Goal: Information Seeking & Learning: Learn about a topic

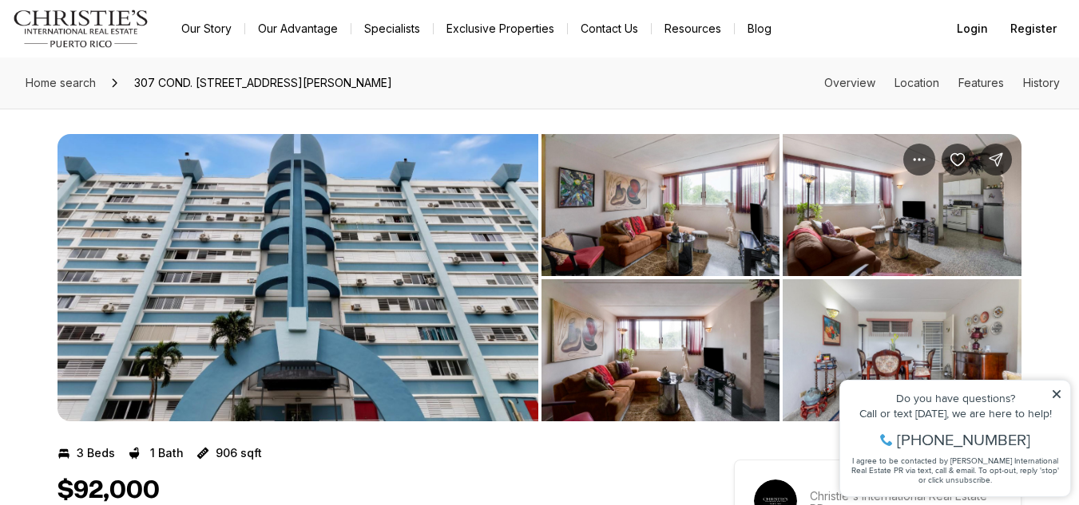
click at [1060, 394] on icon at bounding box center [1056, 394] width 11 height 11
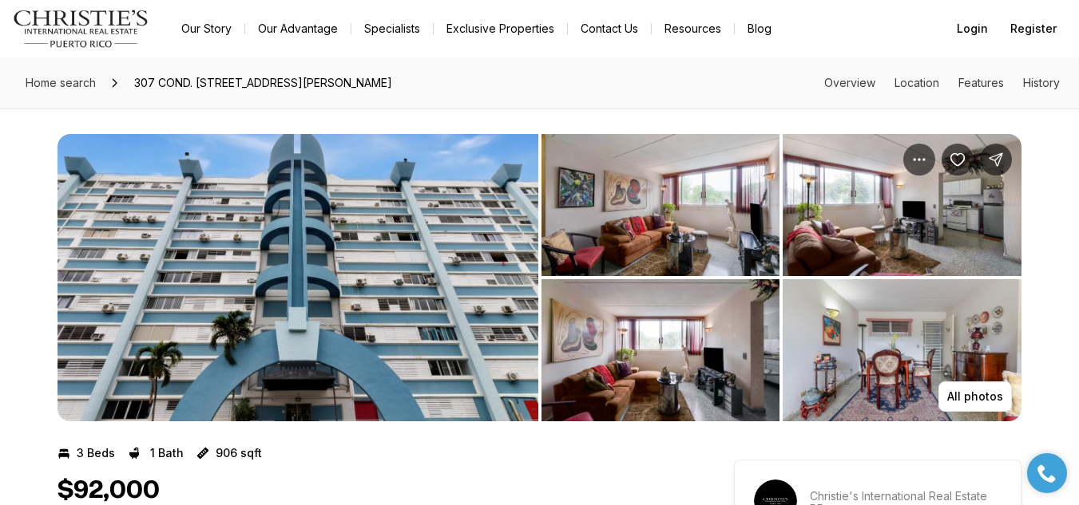
click at [661, 235] on img "View image gallery" at bounding box center [660, 205] width 239 height 142
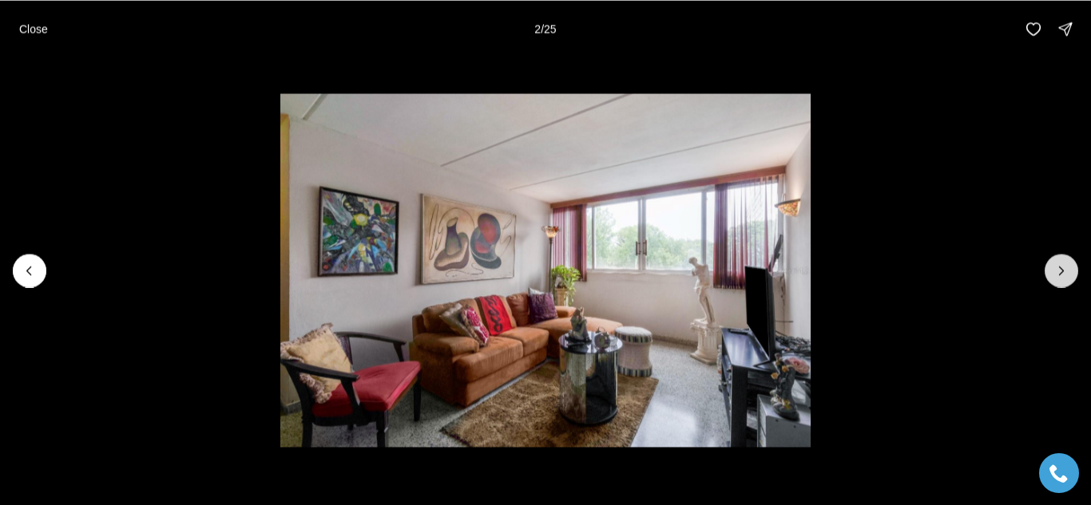
click at [1056, 270] on icon "Next slide" at bounding box center [1061, 271] width 16 height 16
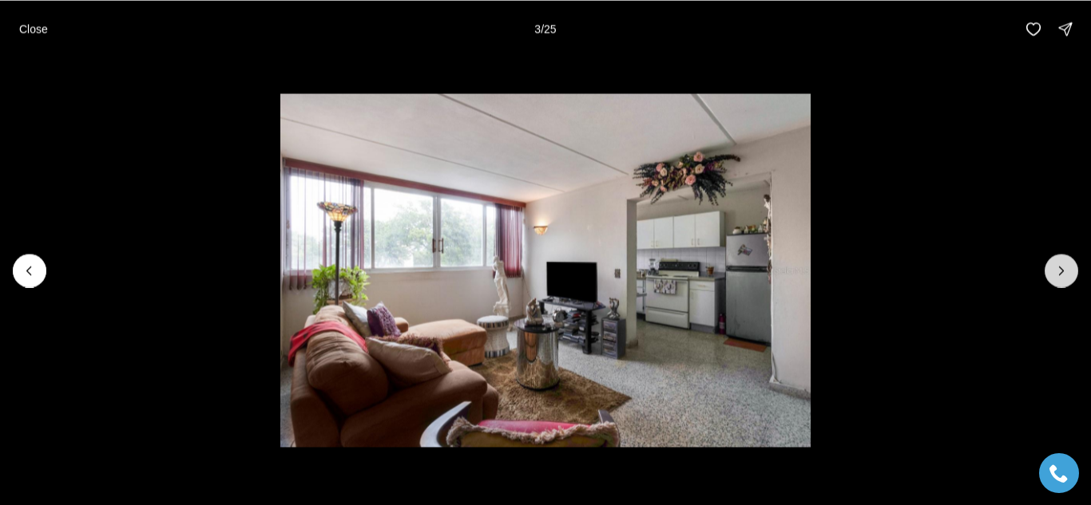
click at [1056, 270] on icon "Next slide" at bounding box center [1061, 271] width 16 height 16
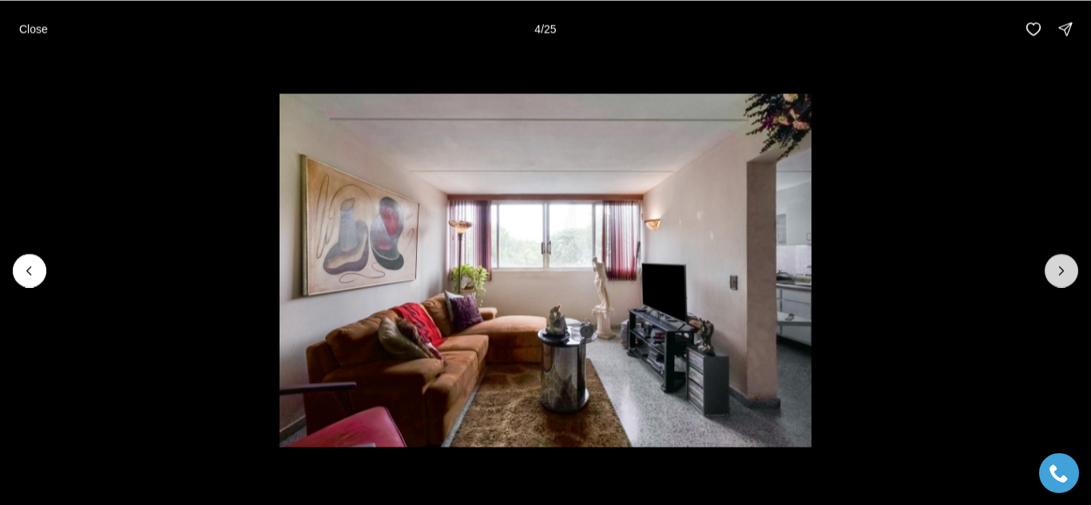
click at [1056, 270] on icon "Next slide" at bounding box center [1061, 271] width 16 height 16
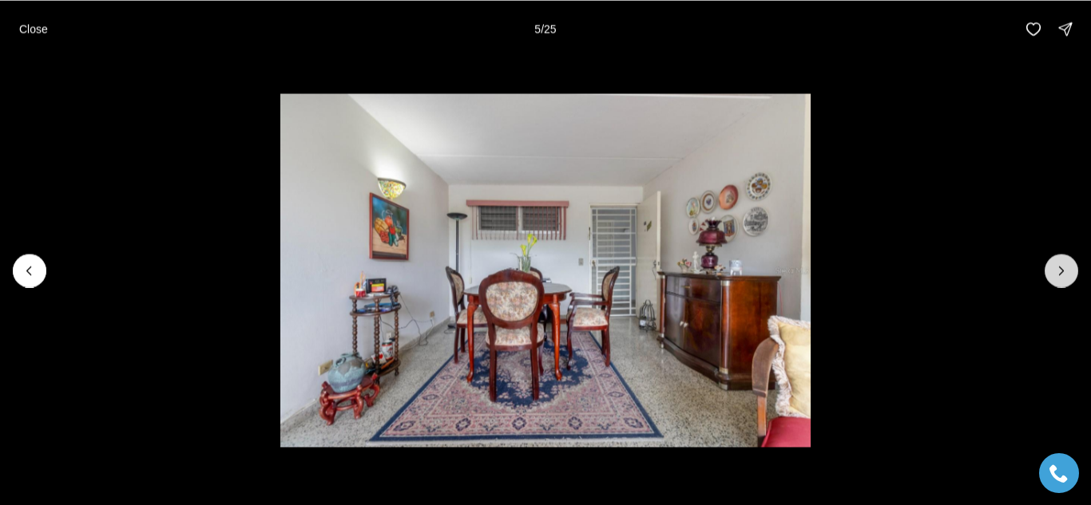
click at [1056, 270] on icon "Next slide" at bounding box center [1061, 271] width 16 height 16
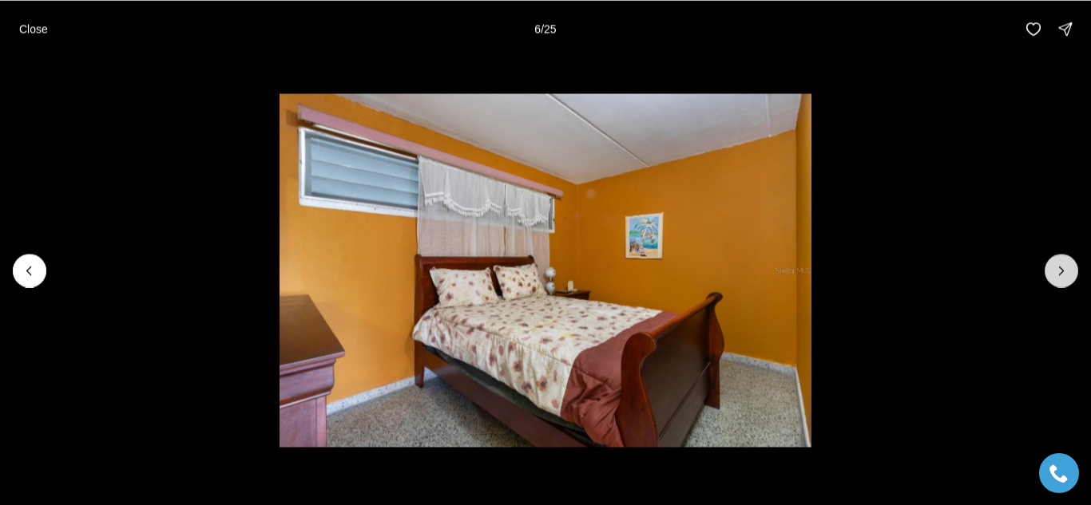
click at [1057, 270] on icon "Next slide" at bounding box center [1061, 271] width 16 height 16
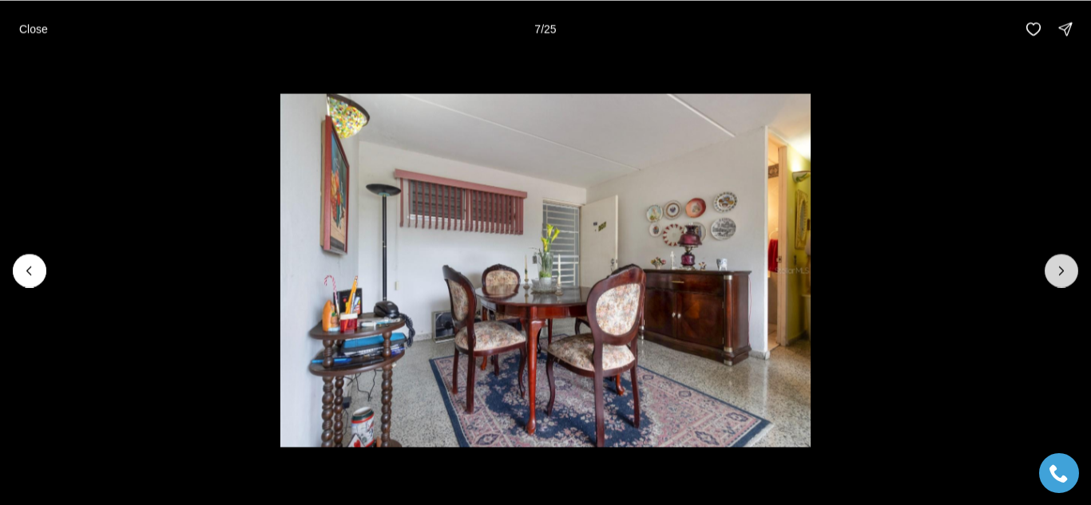
click at [1057, 270] on icon "Next slide" at bounding box center [1061, 271] width 16 height 16
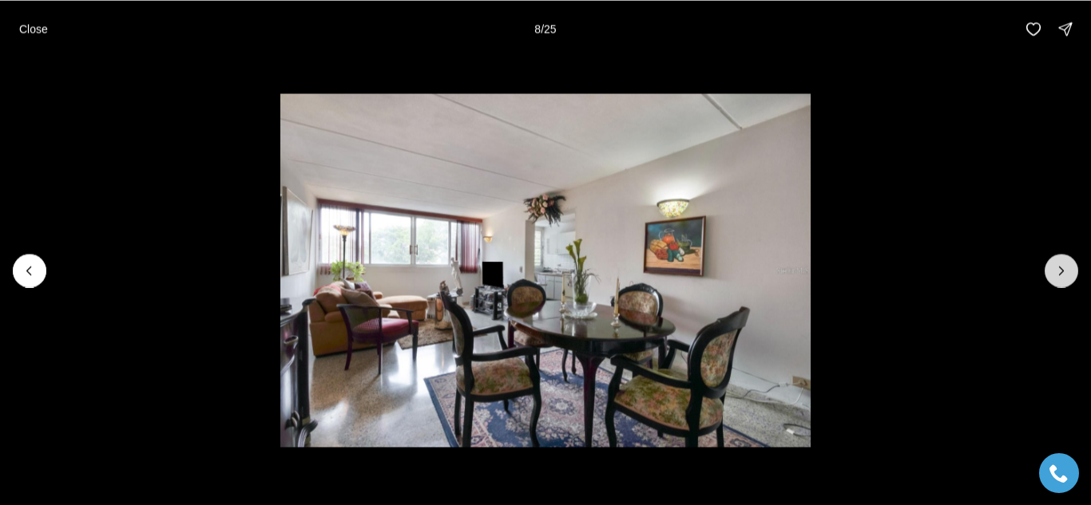
click at [1058, 270] on icon "Next slide" at bounding box center [1061, 271] width 16 height 16
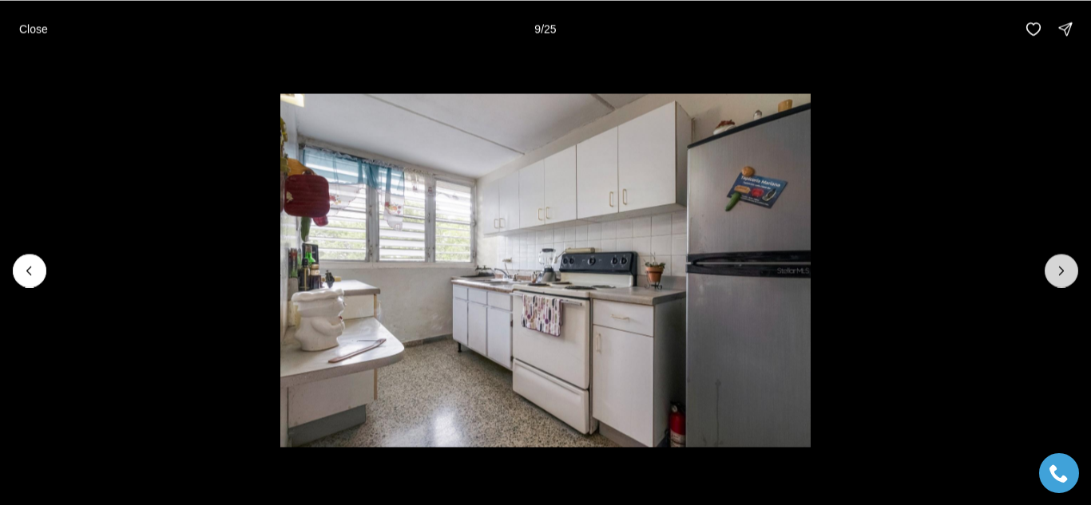
click at [1059, 270] on icon "Next slide" at bounding box center [1061, 271] width 16 height 16
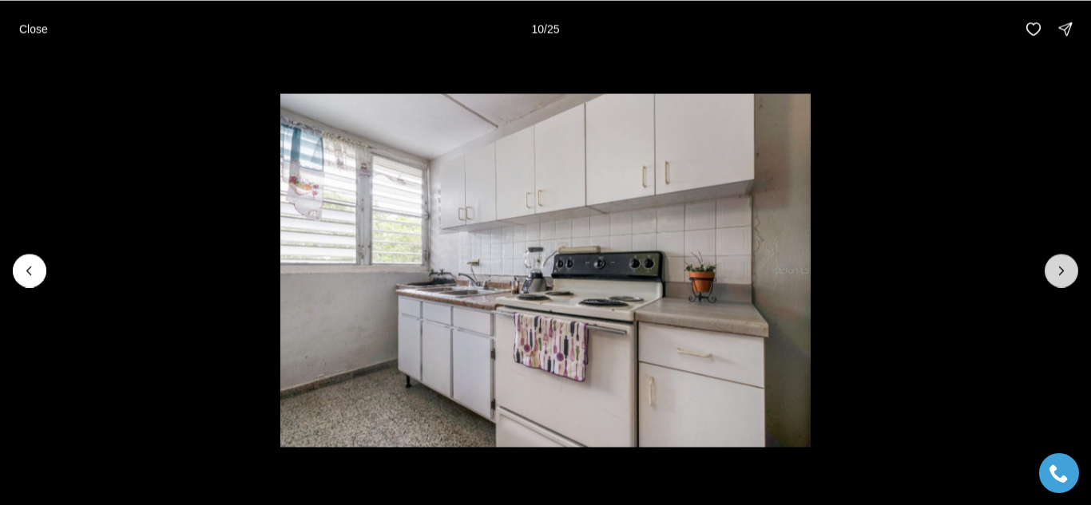
click at [1059, 270] on icon "Next slide" at bounding box center [1061, 271] width 16 height 16
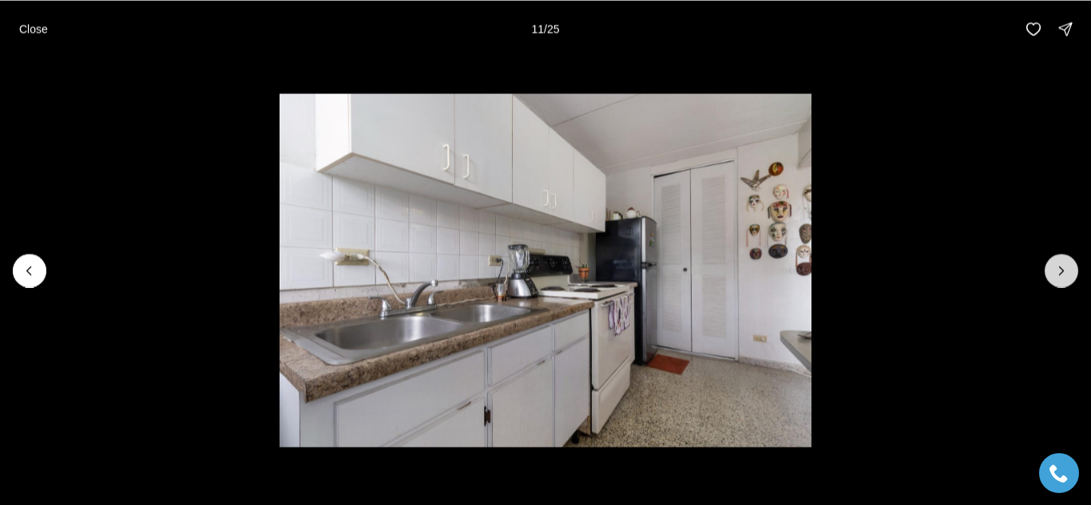
click at [1059, 270] on icon "Next slide" at bounding box center [1061, 271] width 16 height 16
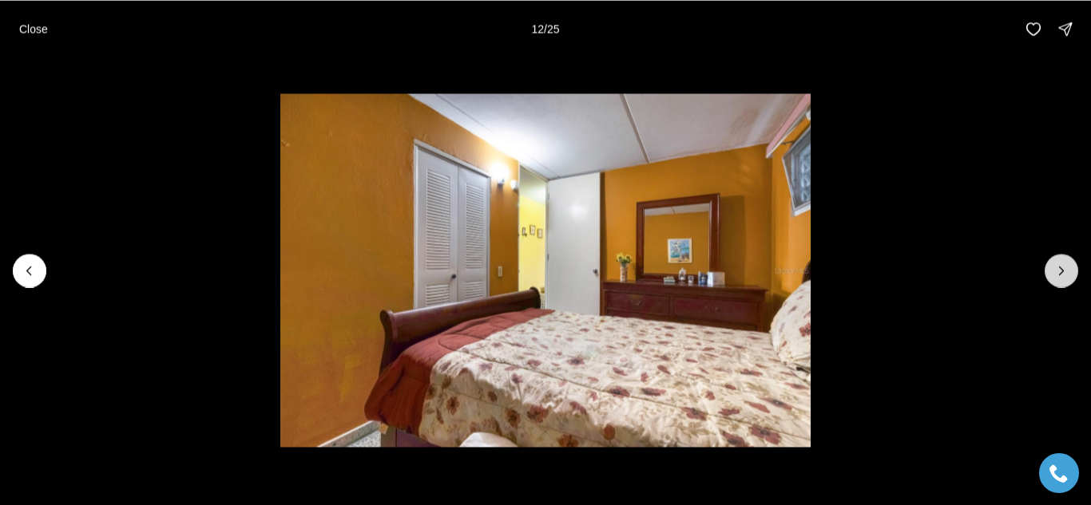
click at [1059, 270] on icon "Next slide" at bounding box center [1061, 271] width 16 height 16
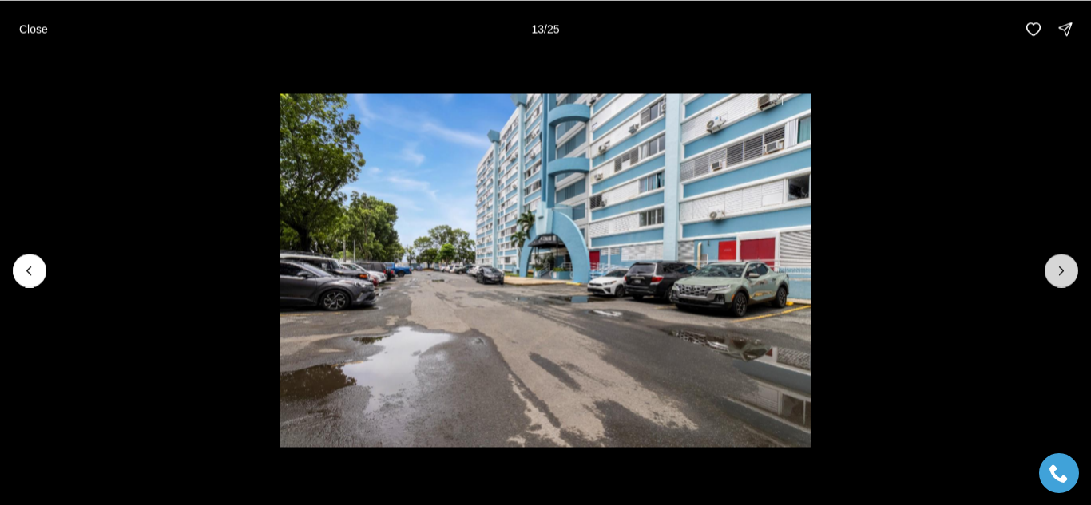
click at [1059, 270] on icon "Next slide" at bounding box center [1061, 271] width 16 height 16
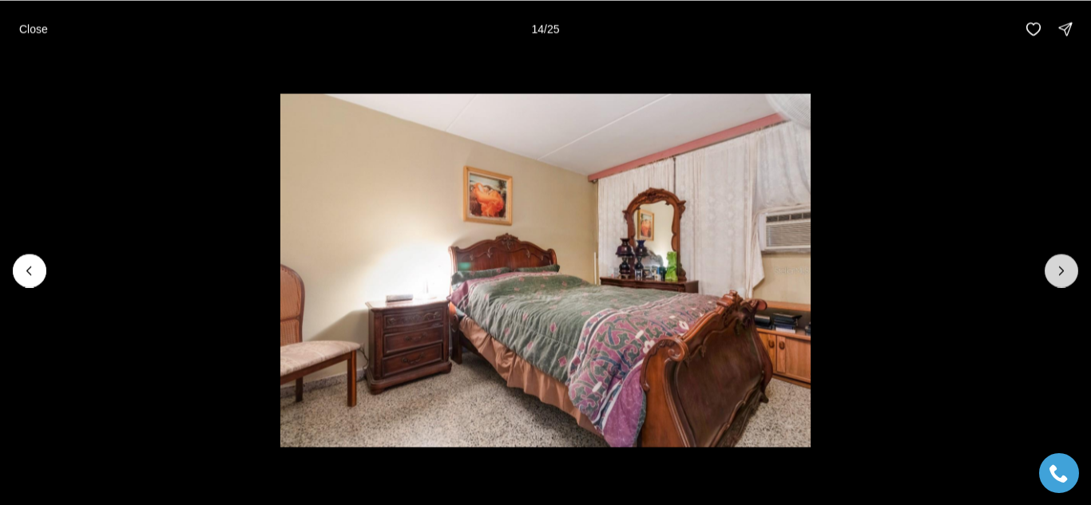
click at [1060, 270] on icon "Next slide" at bounding box center [1061, 271] width 16 height 16
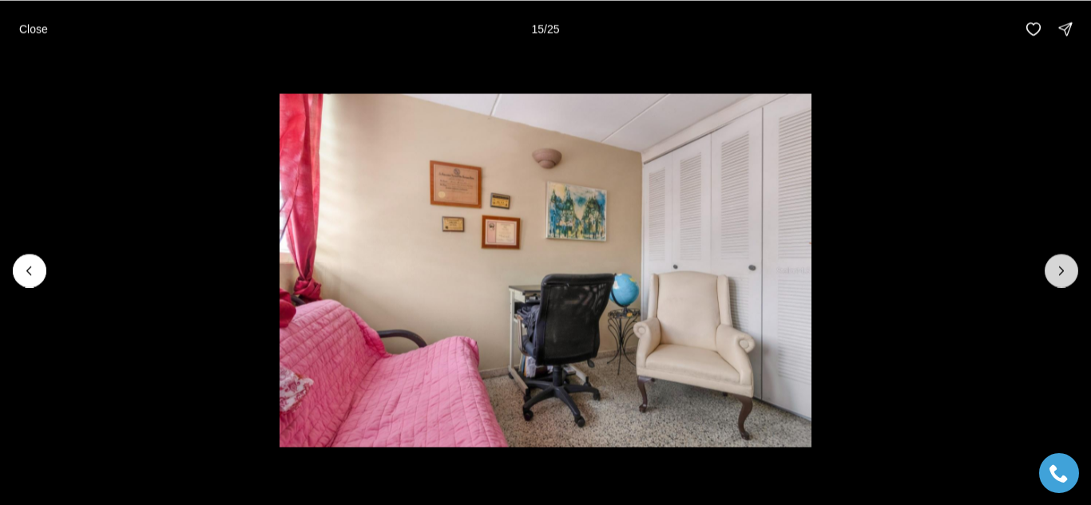
click at [1060, 269] on icon "Next slide" at bounding box center [1061, 271] width 16 height 16
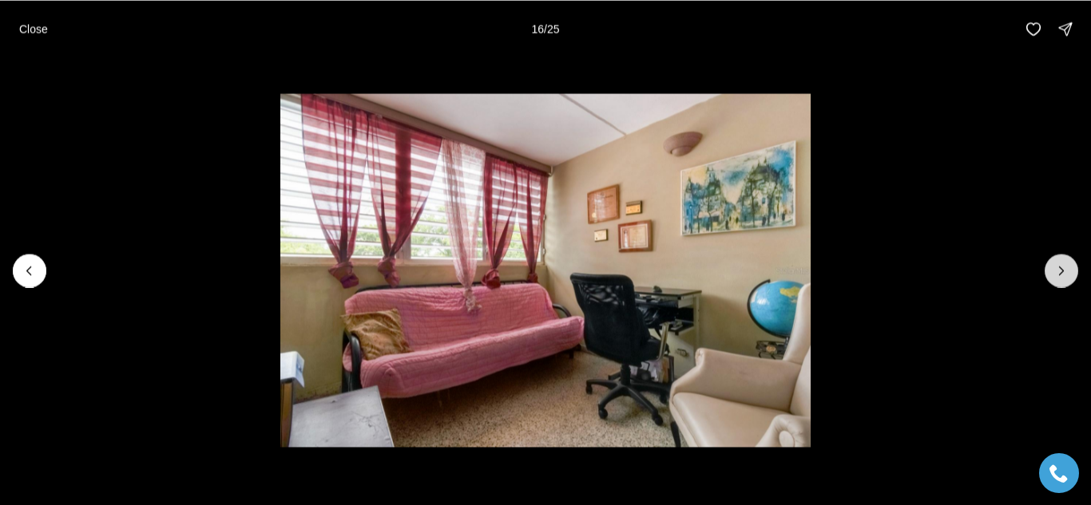
click at [1060, 269] on icon "Next slide" at bounding box center [1061, 271] width 16 height 16
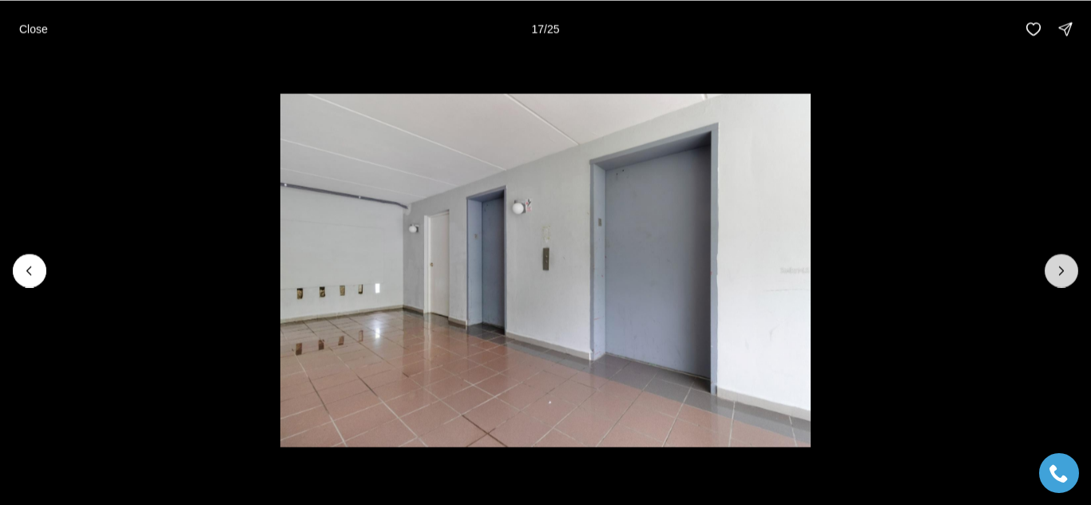
click at [1062, 268] on icon "Next slide" at bounding box center [1061, 271] width 16 height 16
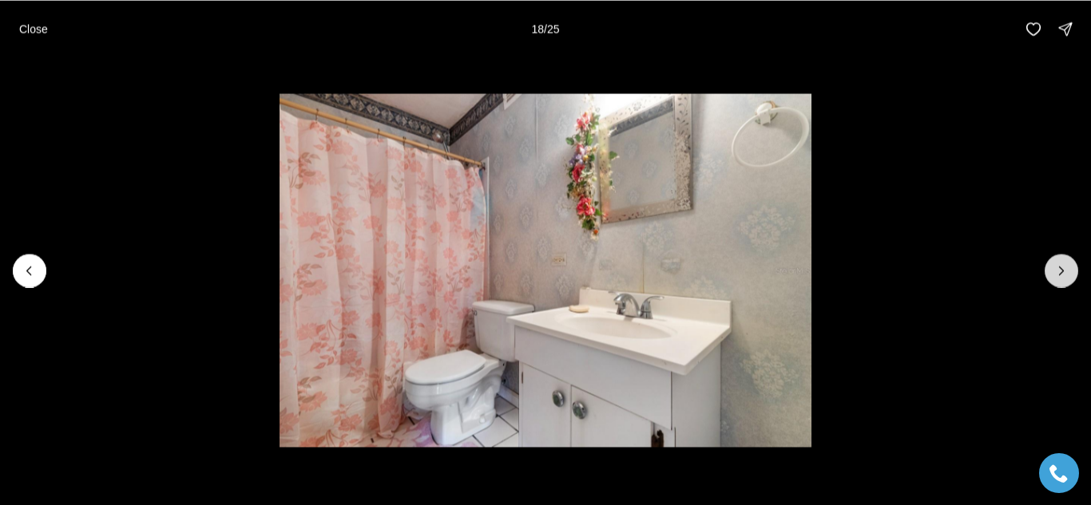
click at [1060, 267] on icon "Next slide" at bounding box center [1061, 271] width 16 height 16
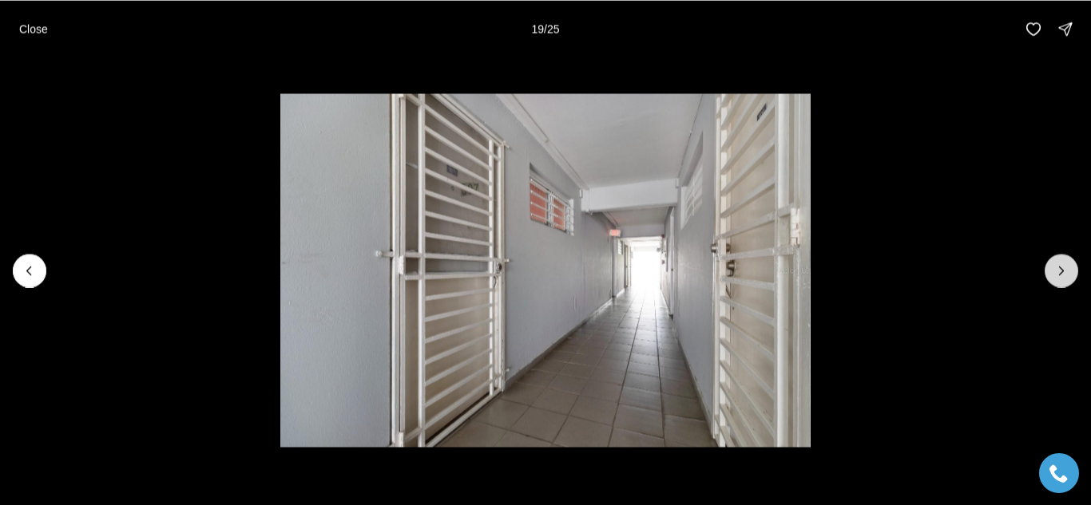
click at [1060, 267] on icon "Next slide" at bounding box center [1061, 271] width 16 height 16
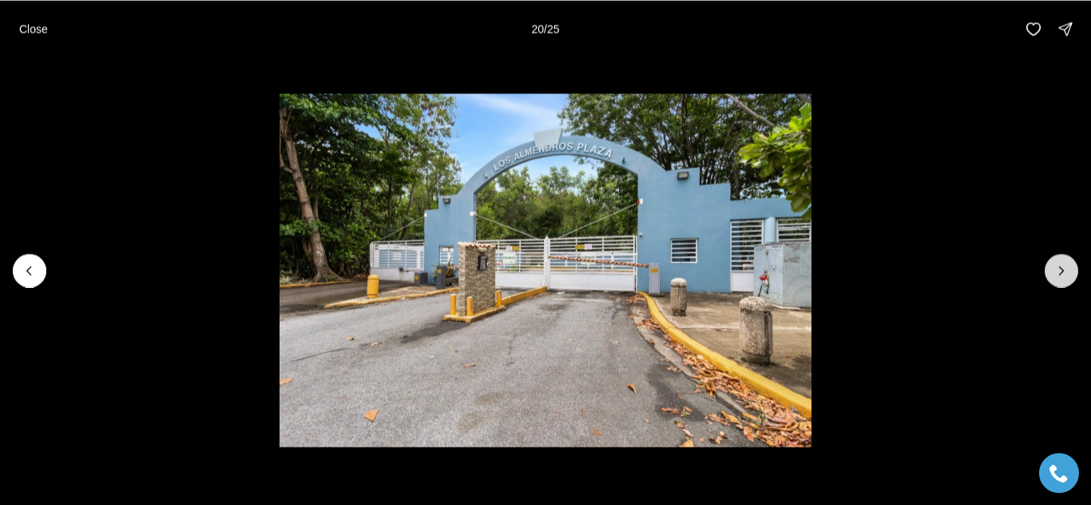
click at [1060, 267] on icon "Next slide" at bounding box center [1061, 271] width 16 height 16
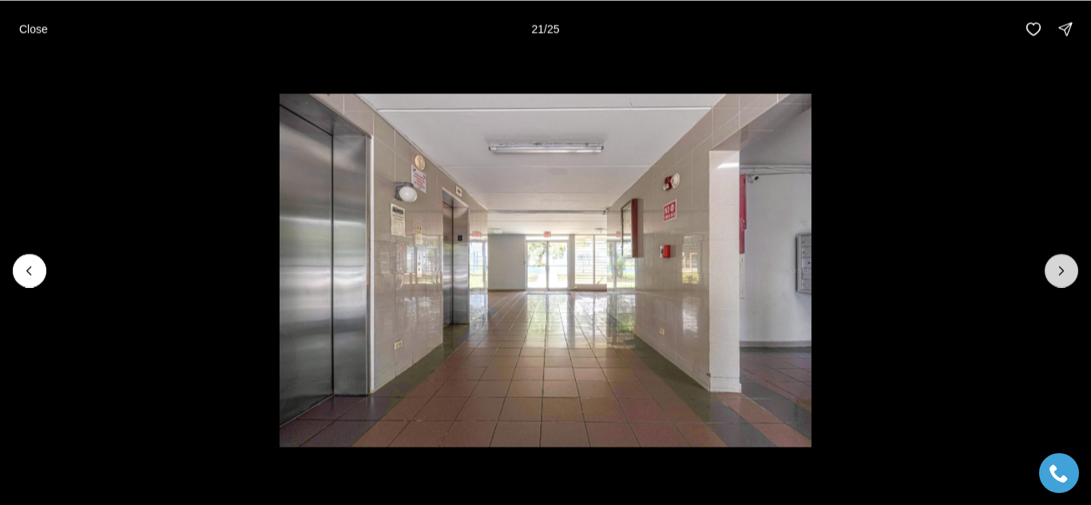
click at [1061, 266] on icon "Next slide" at bounding box center [1061, 271] width 16 height 16
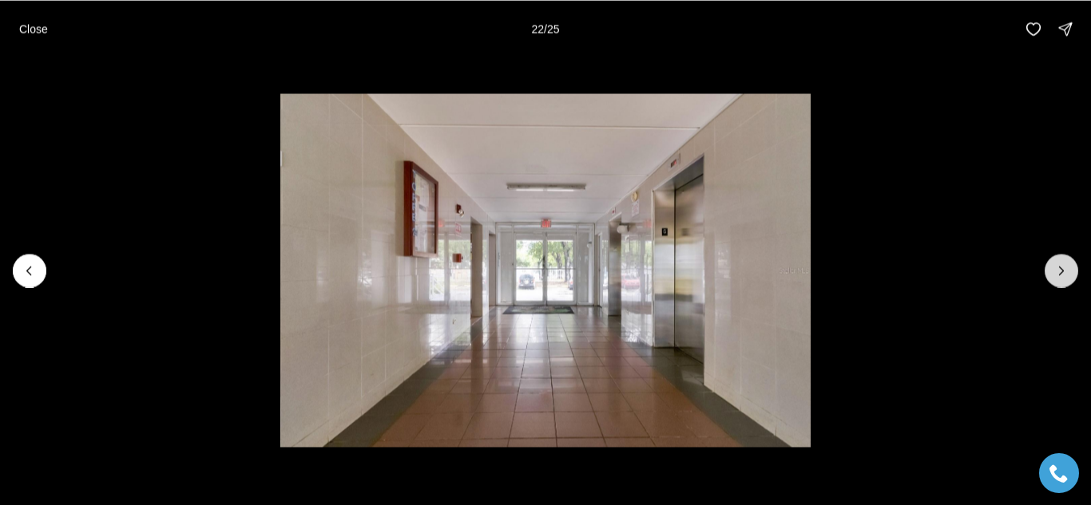
click at [1049, 260] on button "Next slide" at bounding box center [1062, 271] width 34 height 34
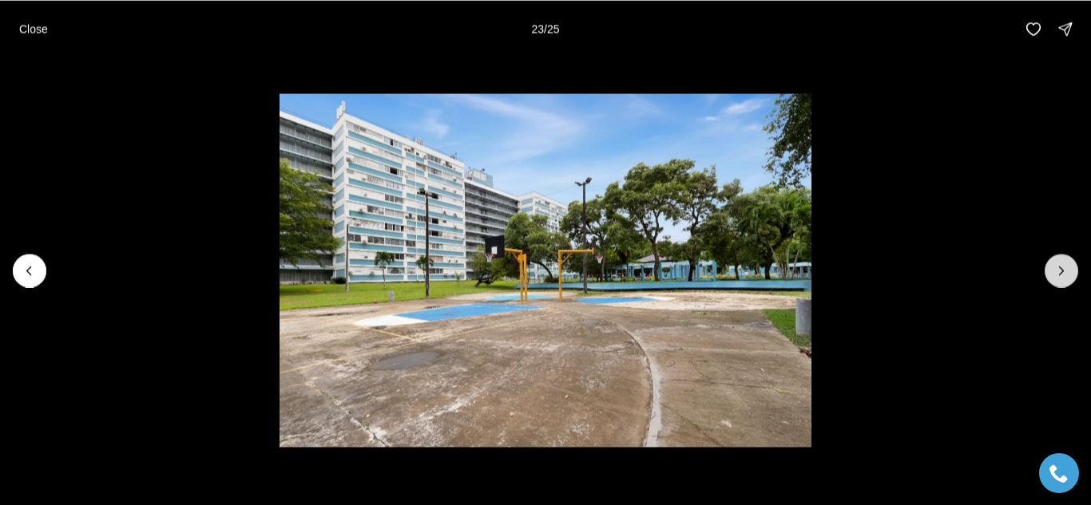
click at [1057, 264] on icon "Next slide" at bounding box center [1061, 271] width 16 height 16
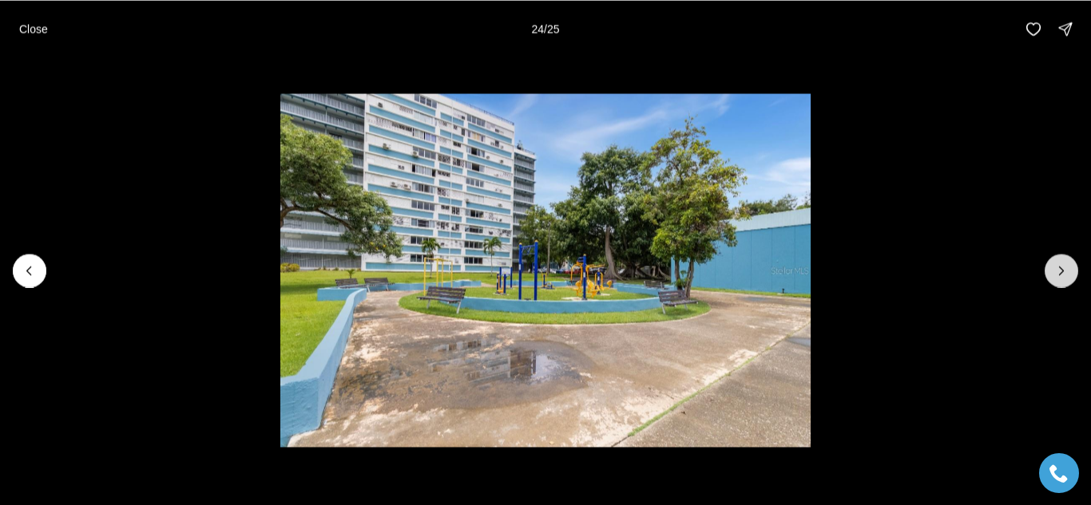
click at [1057, 264] on icon "Next slide" at bounding box center [1061, 271] width 16 height 16
